Goal: Task Accomplishment & Management: Use online tool/utility

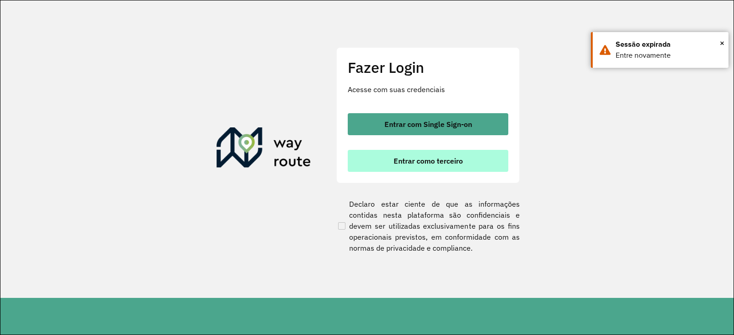
click at [420, 167] on button "Entrar como terceiro" at bounding box center [428, 161] width 161 height 22
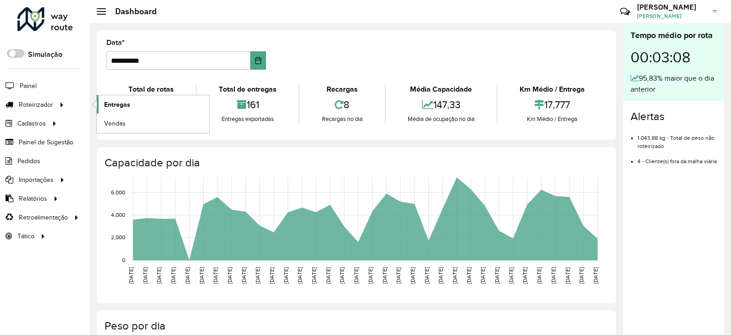
click at [121, 101] on span "Entregas" at bounding box center [117, 105] width 26 height 10
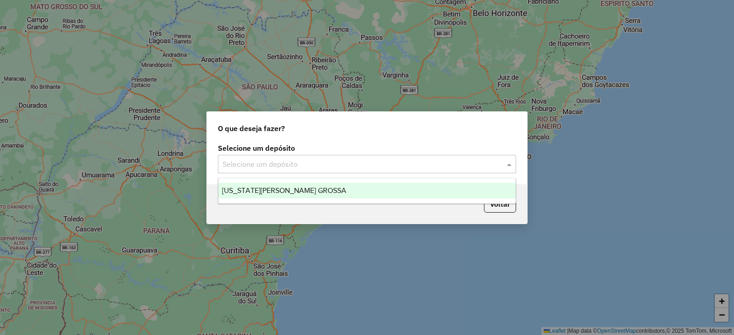
click at [329, 159] on input "text" at bounding box center [358, 164] width 271 height 11
click at [238, 184] on div "VIRGINIA PONTA GROSSA" at bounding box center [366, 191] width 297 height 16
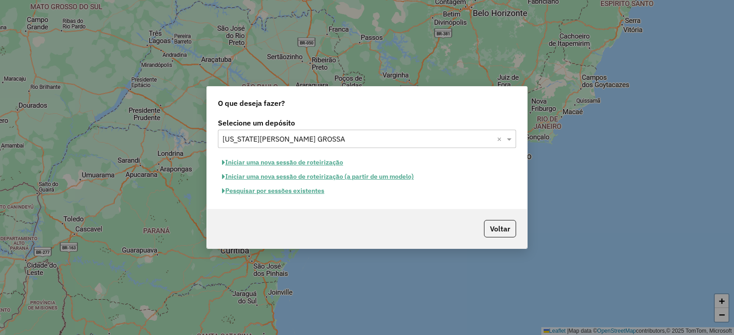
click at [257, 194] on button "Pesquisar por sessões existentes" at bounding box center [273, 191] width 111 height 14
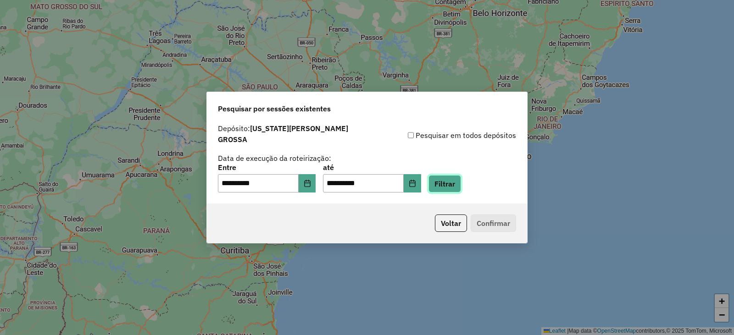
click at [461, 179] on button "Filtrar" at bounding box center [445, 183] width 33 height 17
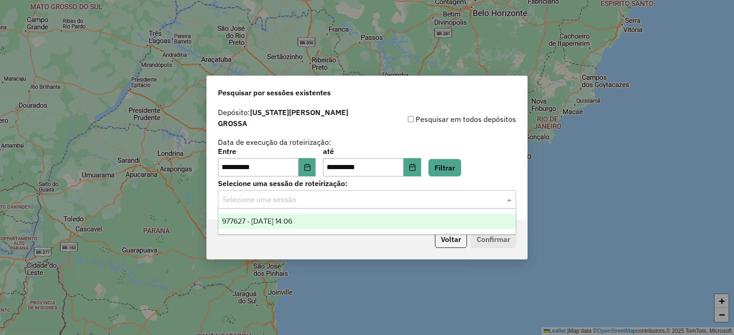
drag, startPoint x: 348, startPoint y: 199, endPoint x: 331, endPoint y: 194, distance: 17.3
click at [346, 198] on input "text" at bounding box center [358, 200] width 271 height 11
click at [240, 218] on span "977627 - 11/08/2025 14:06" at bounding box center [257, 222] width 70 height 8
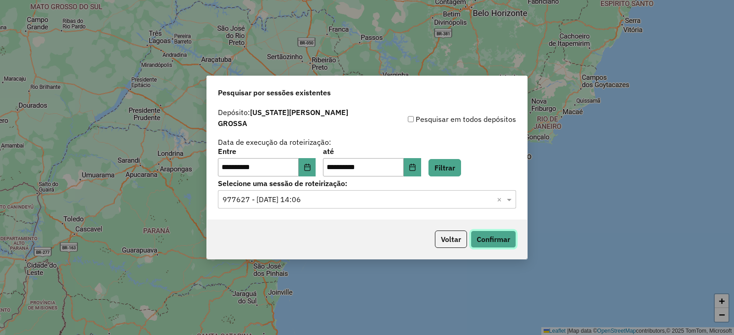
click at [504, 234] on button "Confirmar" at bounding box center [493, 239] width 45 height 17
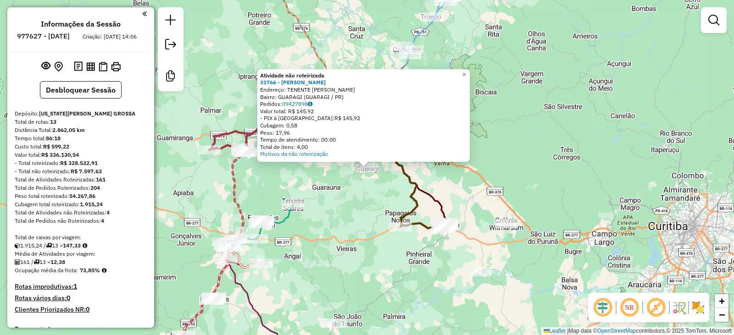
click at [341, 225] on div "Atividade não roteirizada 31766 - PATRICIA DE FATIMA V Endereço: TENENTE TIBURC…" at bounding box center [367, 167] width 734 height 335
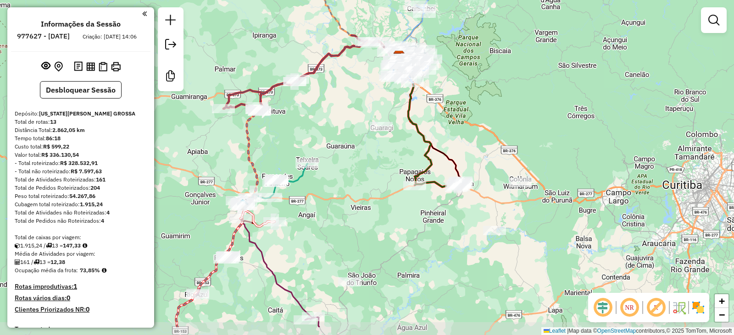
drag, startPoint x: 211, startPoint y: 212, endPoint x: 223, endPoint y: 176, distance: 38.2
click at [223, 176] on div "Janela de atendimento Grade de atendimento Capacidade Transportadoras Veículos …" at bounding box center [367, 167] width 734 height 335
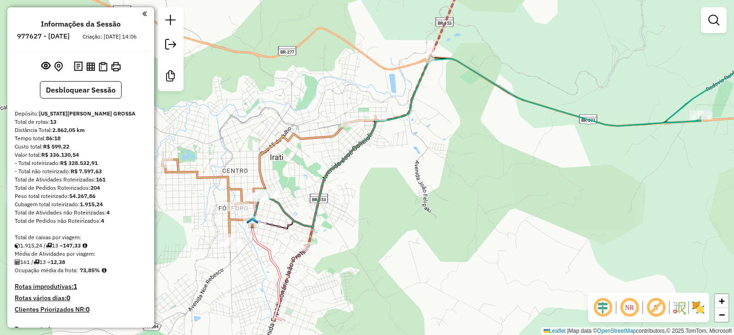
drag, startPoint x: 258, startPoint y: 272, endPoint x: 343, endPoint y: 222, distance: 98.5
click at [343, 222] on div "Janela de atendimento Grade de atendimento Capacidade Transportadoras Veículos …" at bounding box center [367, 167] width 734 height 335
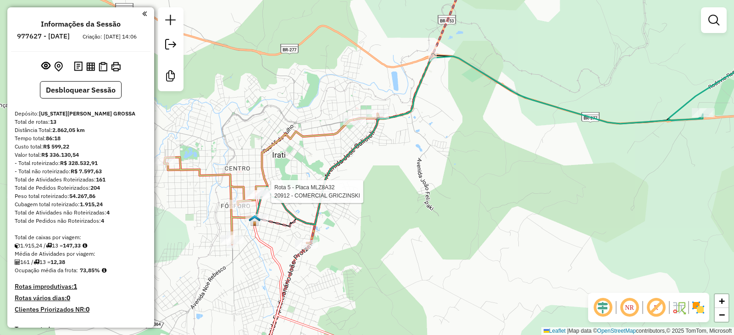
select select "**********"
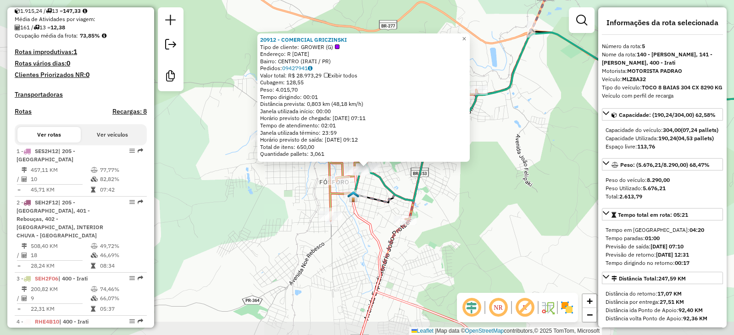
scroll to position [587, 0]
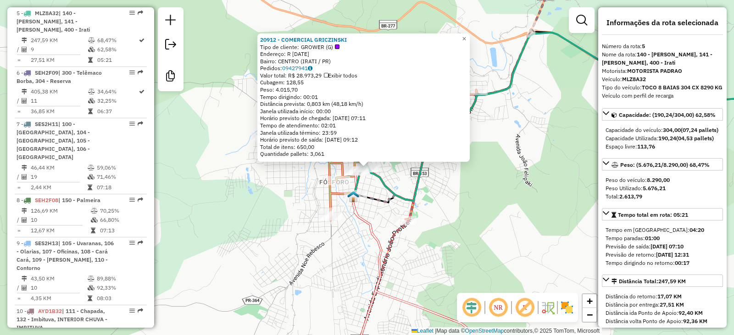
click at [279, 194] on div "20912 - COMERCIAL GRICZINSKI Tipo de cliente: GROWER (G) Endereço: R 19 DE DEZE…" at bounding box center [367, 167] width 734 height 335
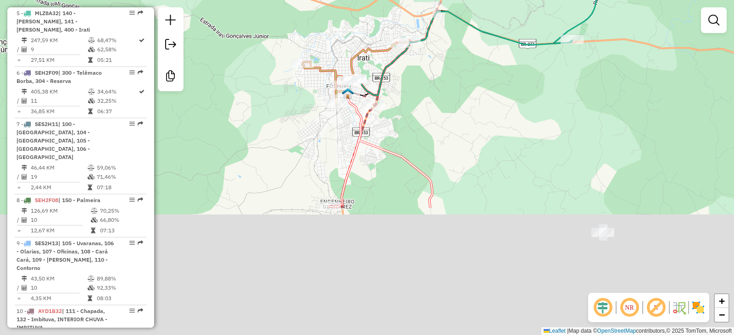
drag, startPoint x: 326, startPoint y: 291, endPoint x: 341, endPoint y: 122, distance: 170.0
click at [340, 124] on div "Janela de atendimento Grade de atendimento Capacidade Transportadoras Veículos …" at bounding box center [367, 167] width 734 height 335
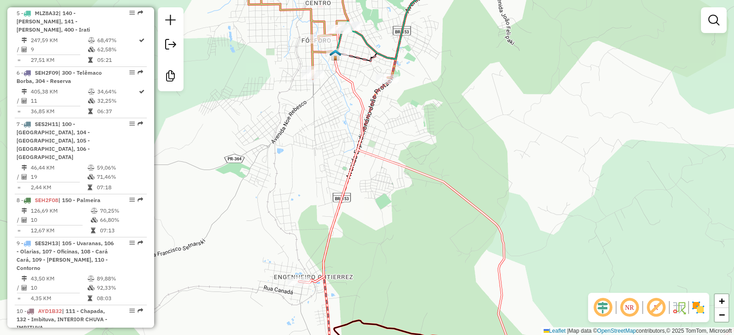
drag, startPoint x: 299, startPoint y: 202, endPoint x: 328, endPoint y: 119, distance: 87.9
click at [327, 120] on div "Janela de atendimento Grade de atendimento Capacidade Transportadoras Veículos …" at bounding box center [367, 167] width 734 height 335
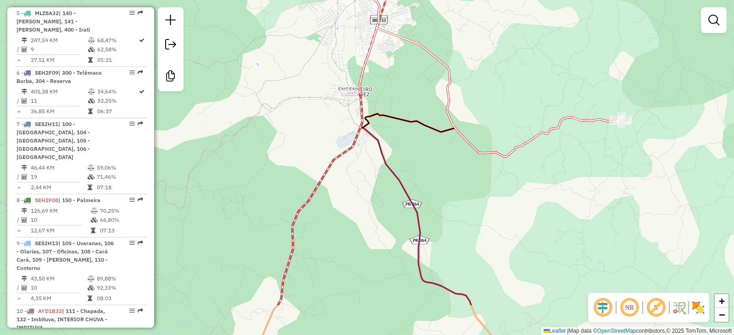
drag, startPoint x: 293, startPoint y: 216, endPoint x: 334, endPoint y: 79, distance: 143.2
click at [333, 81] on div "Janela de atendimento Grade de atendimento Capacidade Transportadoras Veículos …" at bounding box center [367, 167] width 734 height 335
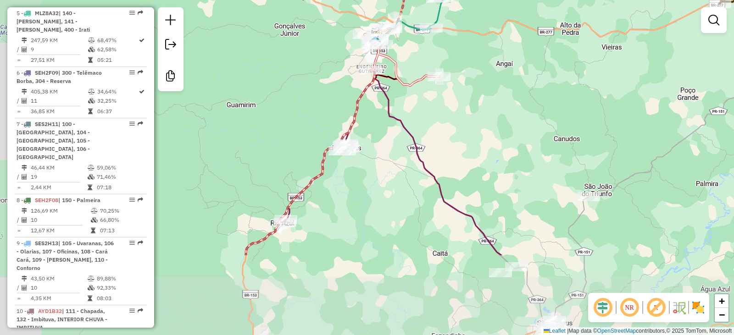
drag, startPoint x: 301, startPoint y: 261, endPoint x: 345, endPoint y: 168, distance: 102.6
click at [345, 169] on div "Janela de atendimento Grade de atendimento Capacidade Transportadoras Veículos …" at bounding box center [367, 167] width 734 height 335
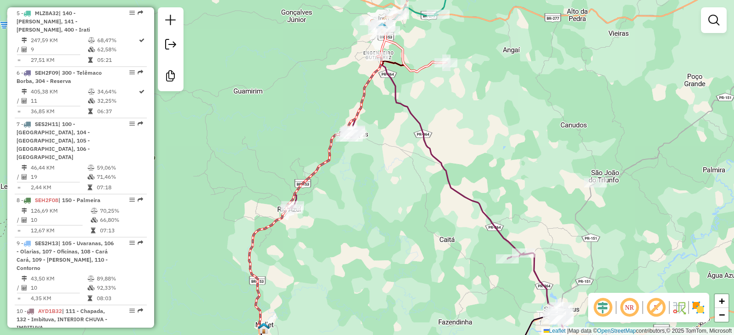
click at [712, 24] on em at bounding box center [714, 20] width 11 height 11
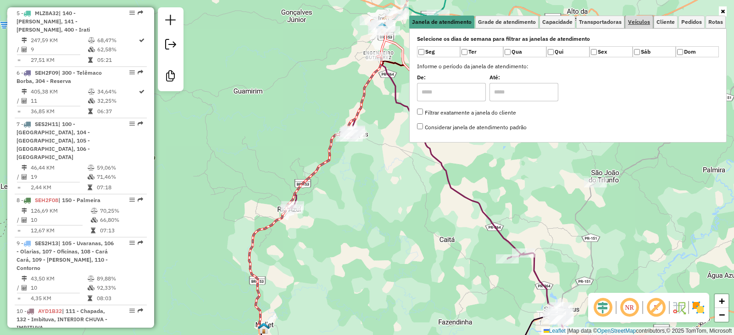
click at [644, 16] on link "Veículos" at bounding box center [639, 22] width 28 height 13
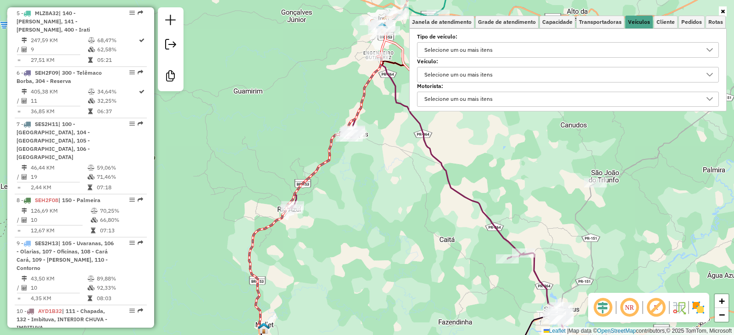
click at [487, 76] on div "Selecione um ou mais itens" at bounding box center [458, 74] width 75 height 15
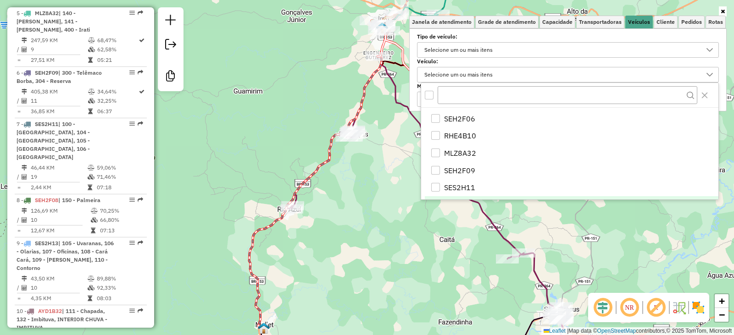
scroll to position [46, 0]
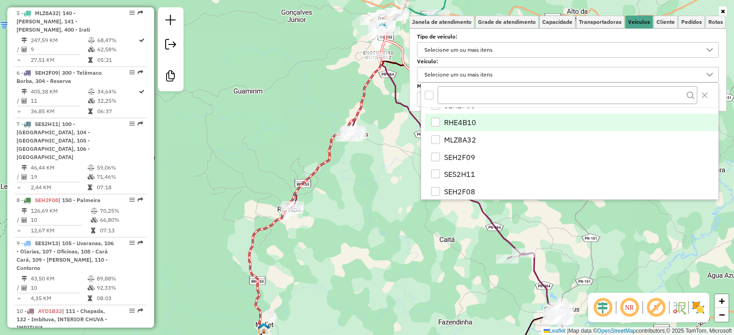
click at [435, 119] on div "RHE4B10" at bounding box center [435, 122] width 9 height 9
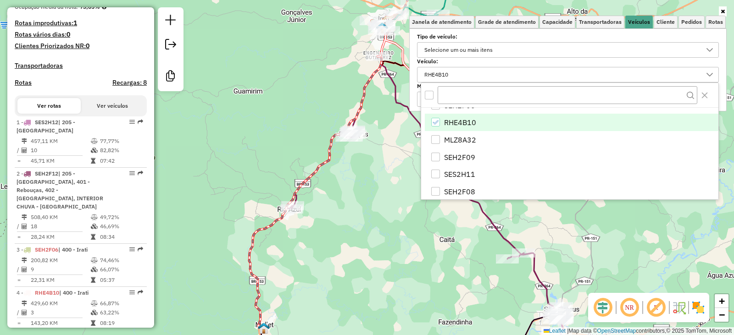
click at [0, 0] on div "Aguarde..." at bounding box center [0, 0] width 0 height 0
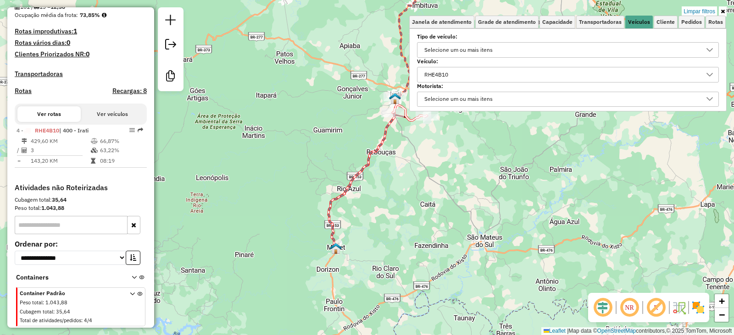
click at [402, 168] on div "Limpar filtros Janela de atendimento Grade de atendimento Capacidade Transporta…" at bounding box center [367, 167] width 734 height 335
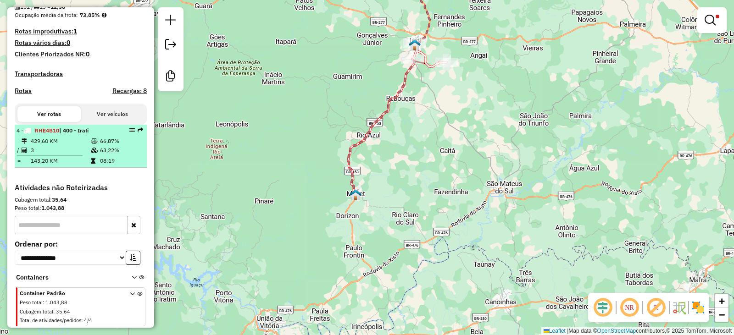
click at [83, 145] on td "429,60 KM" at bounding box center [60, 141] width 60 height 9
select select "**********"
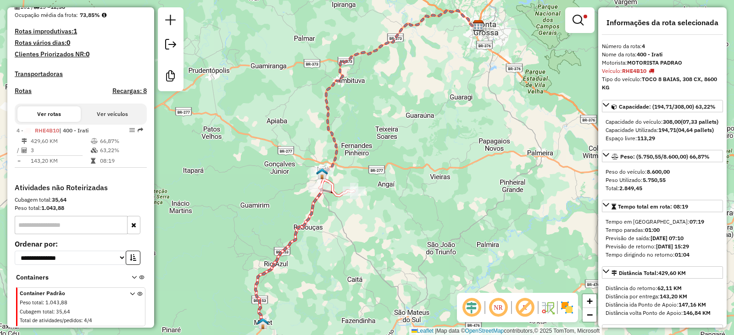
click at [507, 120] on div "Limpar filtros Janela de atendimento Grade de atendimento Capacidade Transporta…" at bounding box center [367, 167] width 734 height 335
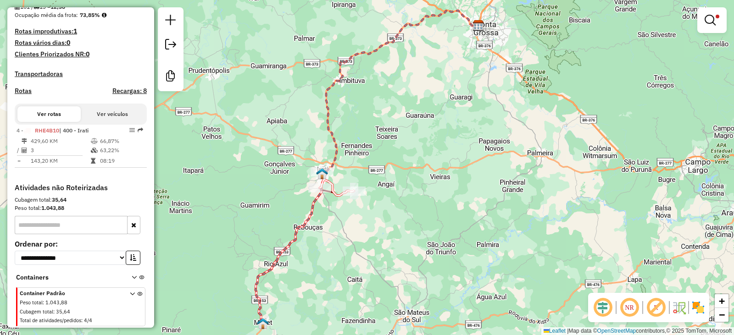
click at [707, 23] on em at bounding box center [710, 20] width 11 height 11
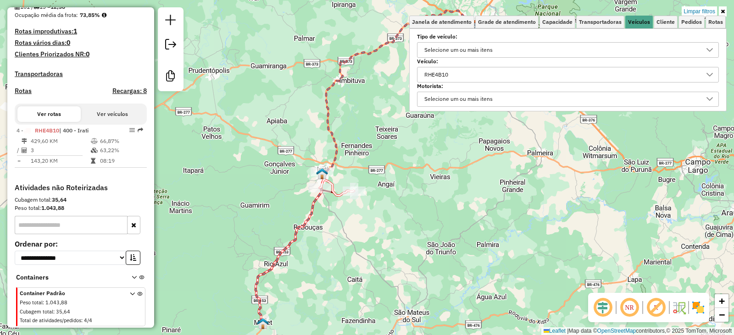
drag, startPoint x: 571, startPoint y: 73, endPoint x: 567, endPoint y: 71, distance: 5.1
click at [571, 73] on div "RHE4B10" at bounding box center [561, 74] width 280 height 15
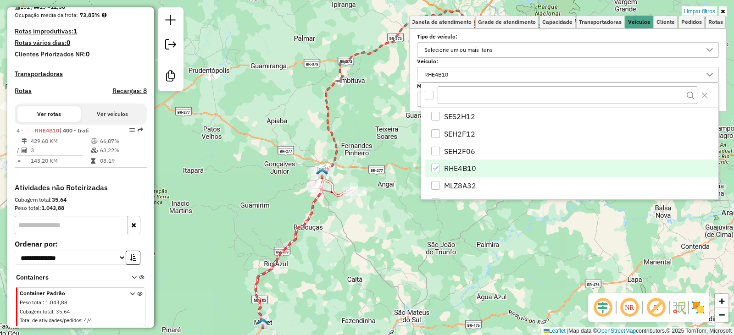
click at [438, 170] on icon "RHE4B10" at bounding box center [435, 168] width 6 height 6
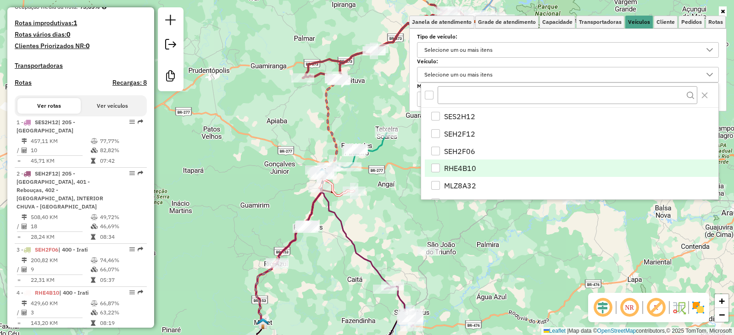
scroll to position [587, 0]
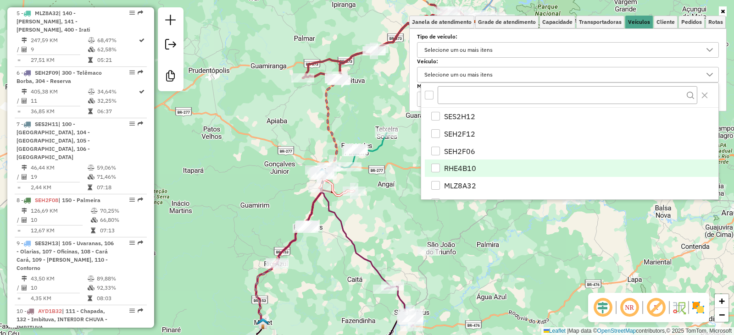
click at [365, 256] on icon at bounding box center [344, 254] width 135 height 125
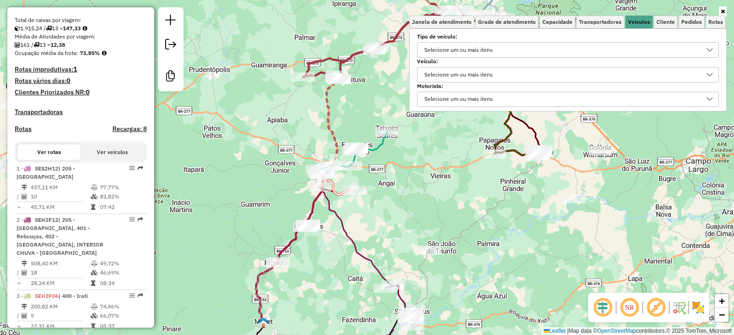
scroll to position [229, 0]
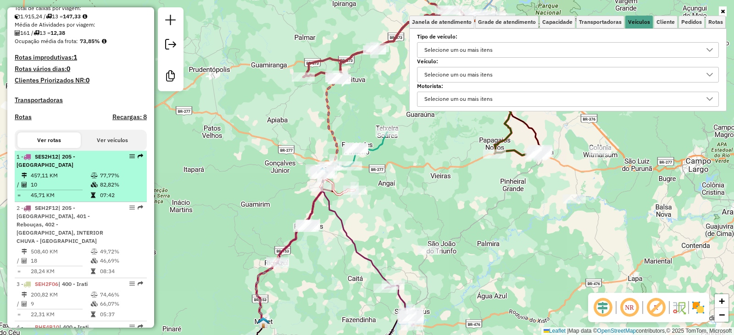
click at [59, 180] on td "457,11 KM" at bounding box center [60, 175] width 60 height 9
select select "**********"
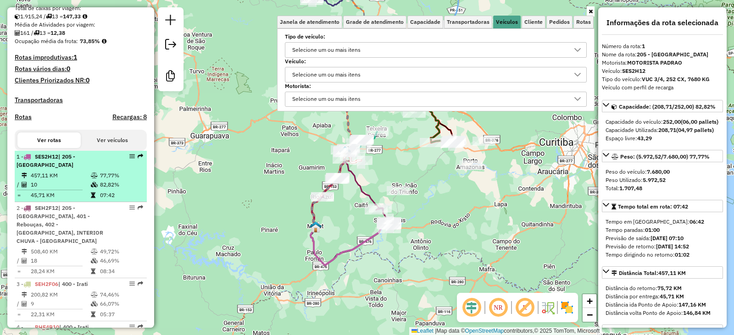
click at [138, 159] on em at bounding box center [141, 157] width 6 height 6
click at [140, 163] on div "1 - SES2H12 | 205 - São Mateus do Sul" at bounding box center [81, 161] width 128 height 17
click at [133, 159] on div at bounding box center [130, 157] width 28 height 6
click at [129, 159] on em at bounding box center [132, 157] width 6 height 6
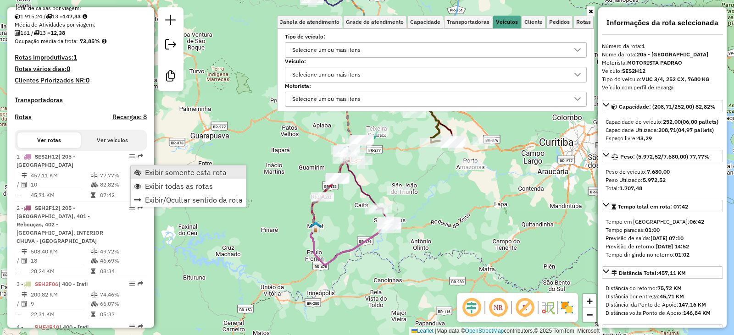
click at [137, 173] on span "Exibir somente esta rota" at bounding box center [137, 172] width 7 height 7
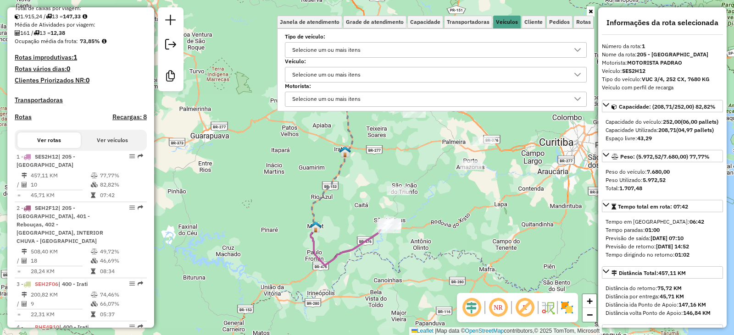
click at [224, 204] on div "Janela de atendimento Grade de atendimento Capacidade Transportadoras Veículos …" at bounding box center [367, 167] width 734 height 335
